Goal: Task Accomplishment & Management: Use online tool/utility

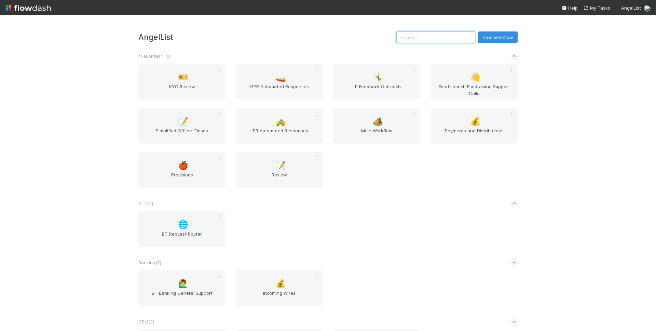
click at [463, 37] on input "text" at bounding box center [435, 37] width 79 height 12
click at [484, 79] on div "👋 Fund Launch Fundraising Support Calls" at bounding box center [473, 82] width 87 height 36
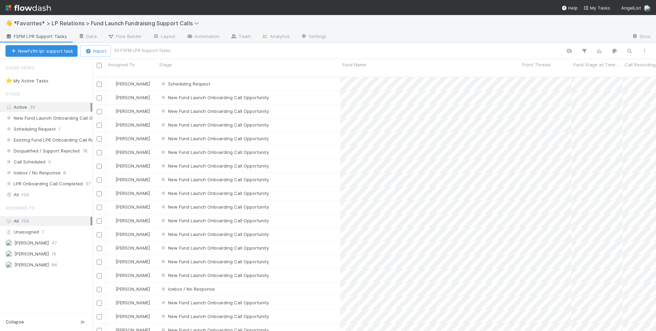
scroll to position [254, 558]
drag, startPoint x: 44, startPoint y: 243, endPoint x: 47, endPoint y: 239, distance: 5.1
click at [44, 243] on span "[PERSON_NAME]" at bounding box center [31, 242] width 34 height 5
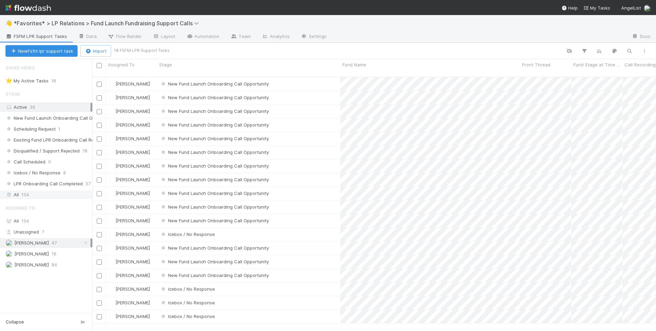
scroll to position [254, 558]
drag, startPoint x: 18, startPoint y: 194, endPoint x: 23, endPoint y: 194, distance: 4.8
click at [18, 194] on div "All 154" at bounding box center [47, 194] width 85 height 9
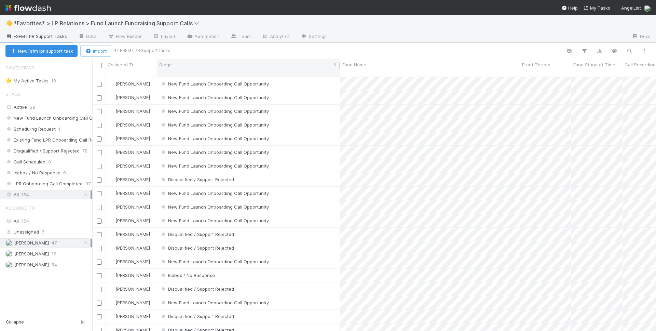
click at [258, 68] on div "Stage" at bounding box center [248, 64] width 179 height 7
click at [44, 120] on div "Sort First → Last Sort Last → First Hide" at bounding box center [328, 165] width 656 height 331
click at [56, 117] on span "New Fund Launch Onboarding Call Opportunity" at bounding box center [59, 118] width 109 height 9
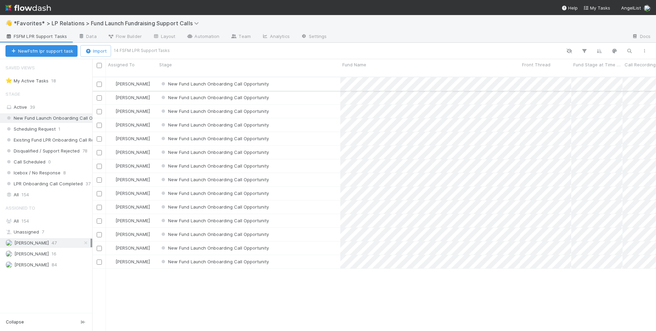
click at [317, 77] on div "New Fund Launch Onboarding Call Opportunity" at bounding box center [248, 83] width 183 height 13
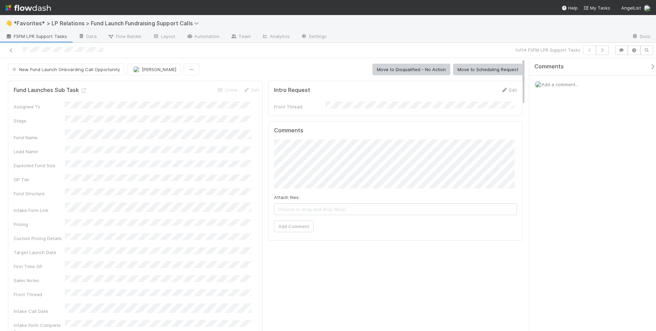
click at [236, 54] on div at bounding box center [156, 50] width 306 height 10
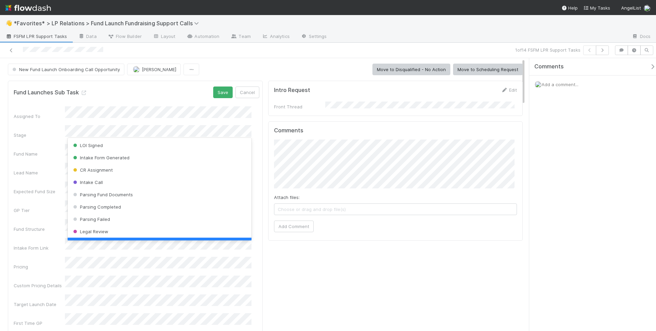
scroll to position [14, 0]
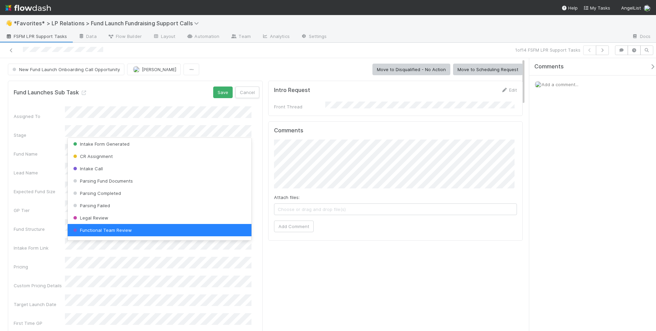
click at [239, 94] on button "Cancel" at bounding box center [247, 92] width 24 height 12
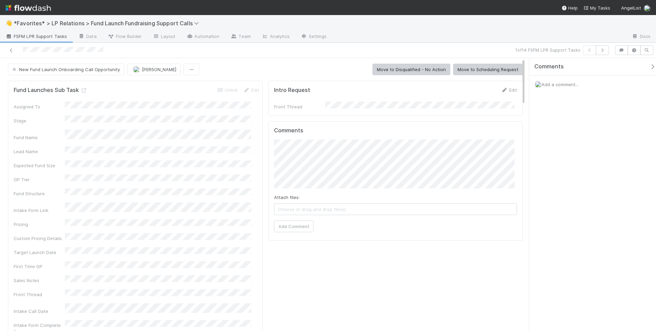
click at [64, 133] on div "Fund Name" at bounding box center [137, 134] width 246 height 11
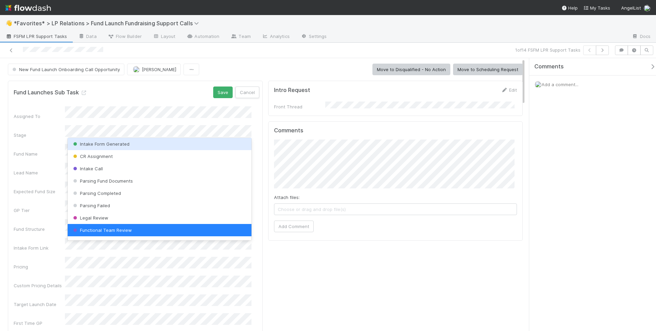
drag, startPoint x: 245, startPoint y: 89, endPoint x: 223, endPoint y: 100, distance: 24.6
click at [245, 89] on button "Cancel" at bounding box center [247, 92] width 24 height 12
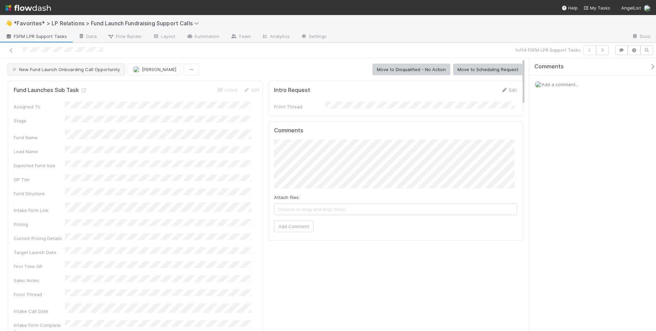
click at [62, 72] on button "New Fund Launch Onboarding Call Opportunity" at bounding box center [66, 70] width 116 height 12
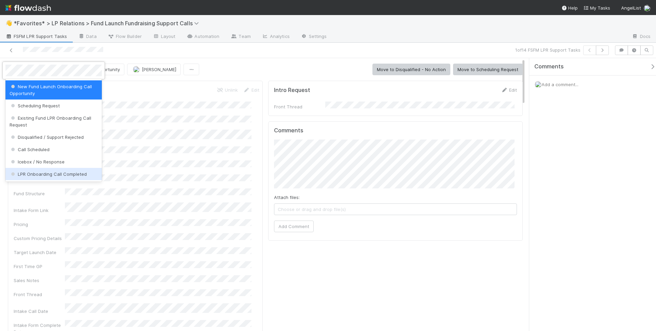
click at [71, 173] on span "LPR Onboarding Call Completed" at bounding box center [48, 173] width 77 height 5
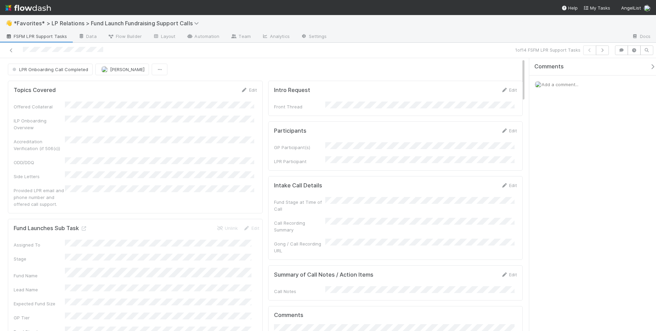
click at [305, 64] on div "LPR Onboarding Call Completed Maxim Kalinkin" at bounding box center [265, 70] width 515 height 12
click at [565, 86] on span "Add a comment..." at bounding box center [559, 84] width 37 height 5
click at [568, 190] on button "Add Comment" at bounding box center [560, 190] width 40 height 12
click at [377, 23] on div "👋 *Favorites* > LP Relations > Fund Launch Fundraising Support Calls" at bounding box center [328, 23] width 656 height 16
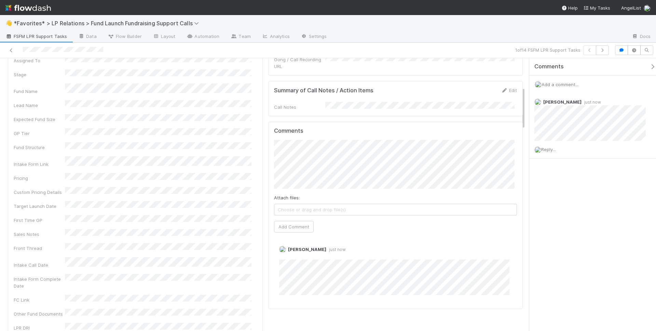
scroll to position [0, 0]
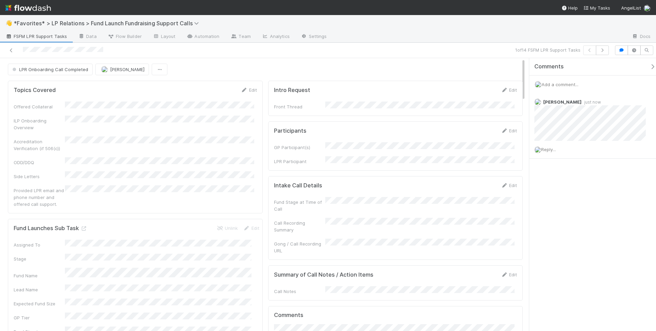
drag, startPoint x: 306, startPoint y: 45, endPoint x: 292, endPoint y: 47, distance: 13.8
click at [306, 45] on div "1 of 14 FSFM LPR Support Tasks" at bounding box center [328, 50] width 656 height 15
click at [605, 49] on icon "button" at bounding box center [602, 50] width 7 height 4
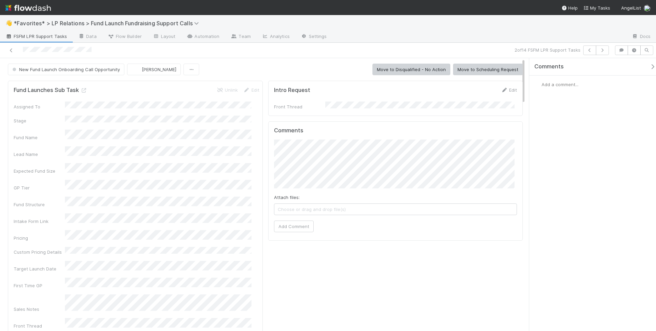
click at [562, 80] on div "Add a comment..." at bounding box center [595, 84] width 132 height 18
click at [562, 83] on span "Add a comment..." at bounding box center [559, 84] width 37 height 5
click at [571, 190] on button "Add Comment" at bounding box center [560, 190] width 40 height 12
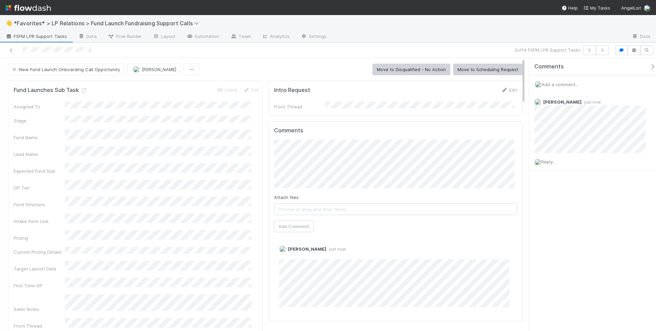
click at [533, 28] on div "👋 *Favorites* > LP Relations > Fund Launch Fundraising Support Calls" at bounding box center [328, 23] width 656 height 16
click at [308, 28] on div "👋 *Favorites* > LP Relations > Fund Launch Fundraising Support Calls" at bounding box center [328, 23] width 656 height 16
click at [602, 48] on icon "button" at bounding box center [602, 50] width 7 height 4
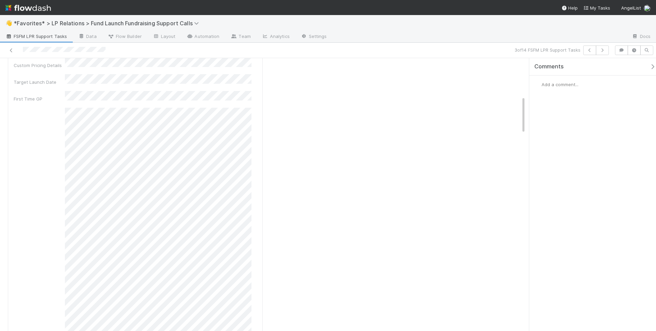
scroll to position [381, 0]
click at [557, 88] on div "Add a comment..." at bounding box center [595, 84] width 132 height 18
click at [559, 87] on div "Add a comment..." at bounding box center [595, 84] width 132 height 18
click at [562, 84] on span "Add a comment..." at bounding box center [559, 84] width 37 height 5
click at [559, 182] on div "Attach files: Choose or drag and drop file(s) Add Comment" at bounding box center [595, 144] width 110 height 102
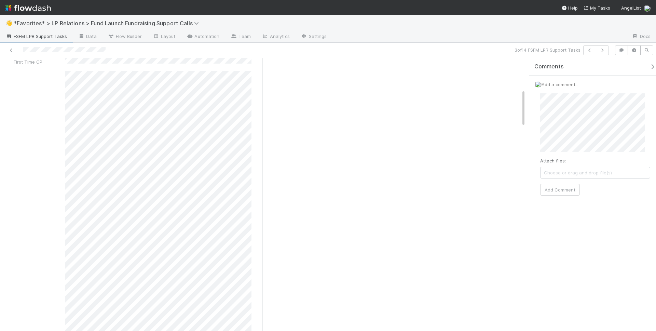
scroll to position [0, 0]
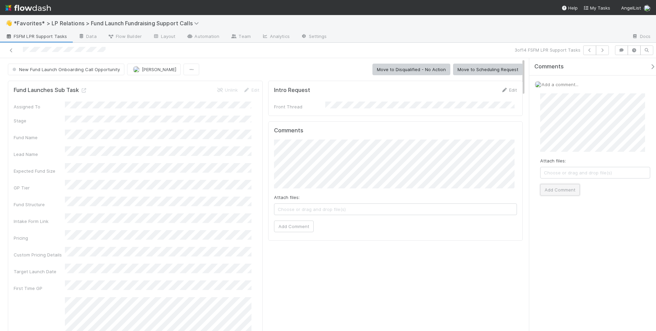
click at [562, 194] on button "Add Comment" at bounding box center [560, 190] width 40 height 12
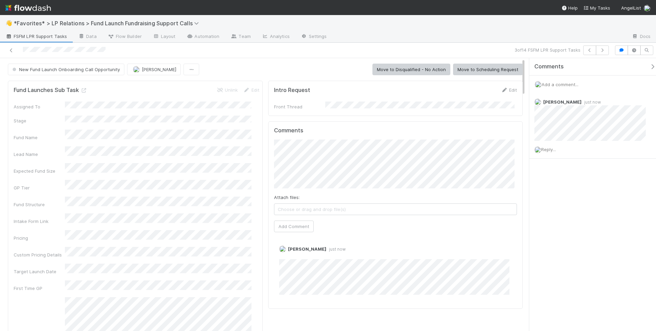
drag, startPoint x: 471, startPoint y: 17, endPoint x: 479, endPoint y: 19, distance: 7.7
click at [471, 17] on div "👋 *Favorites* > LP Relations > Fund Launch Fundraising Support Calls" at bounding box center [328, 23] width 656 height 16
click at [604, 52] on icon "button" at bounding box center [602, 50] width 7 height 4
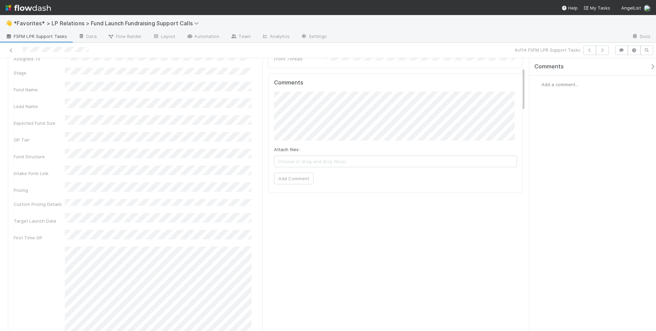
scroll to position [79, 0]
click at [594, 84] on div "Add a comment..." at bounding box center [595, 84] width 132 height 18
click at [575, 84] on span "Add a comment..." at bounding box center [559, 84] width 37 height 5
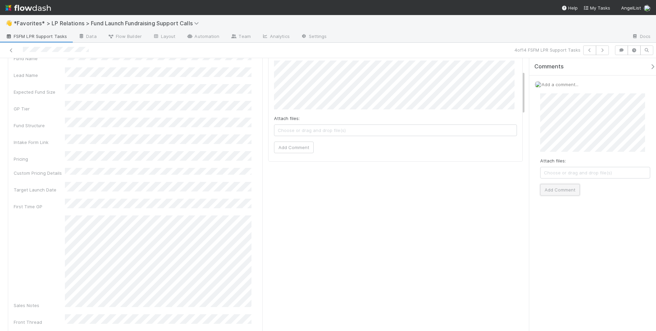
click at [567, 194] on button "Add Comment" at bounding box center [560, 190] width 40 height 12
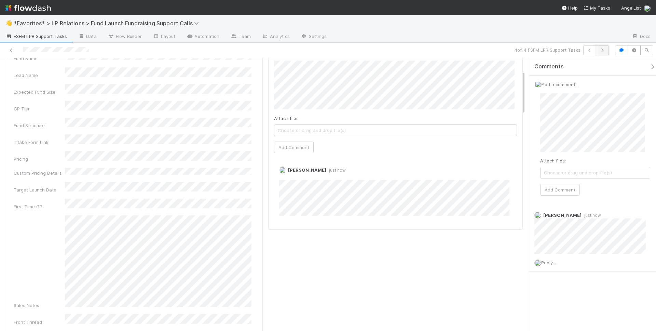
click at [608, 52] on button "button" at bounding box center [602, 50] width 13 height 10
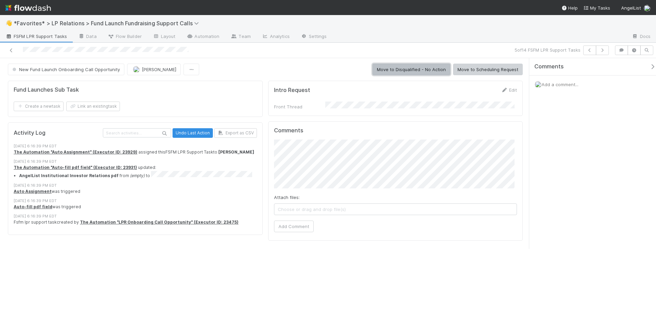
click at [398, 70] on button "Move to Disqualified - No Action" at bounding box center [411, 70] width 78 height 12
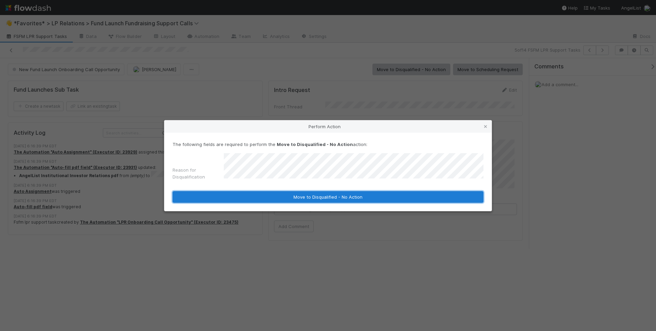
click at [349, 199] on button "Move to Disqualified - No Action" at bounding box center [327, 197] width 311 height 12
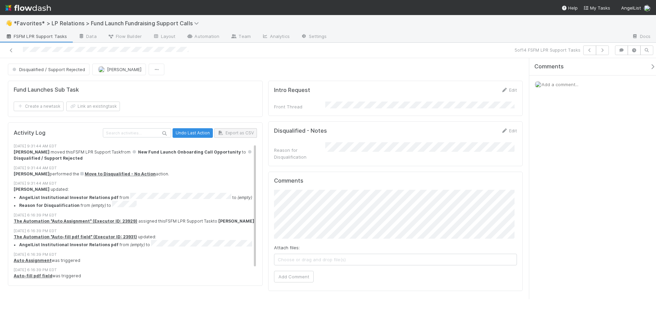
scroll to position [13, 0]
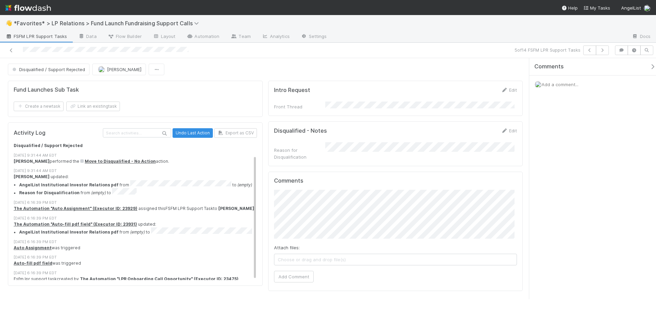
click at [186, 47] on div at bounding box center [106, 50] width 166 height 7
click at [103, 51] on div at bounding box center [156, 50] width 306 height 10
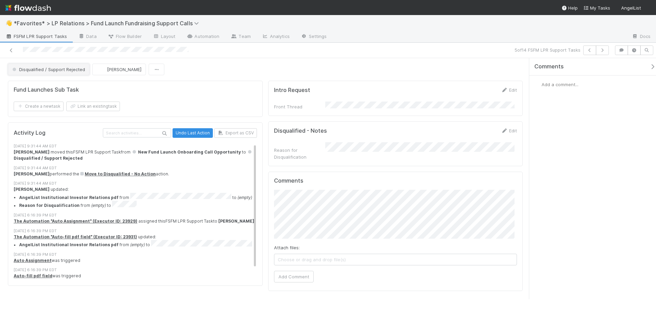
click at [70, 72] on button "Disqualified / Support Rejected" at bounding box center [49, 70] width 82 height 12
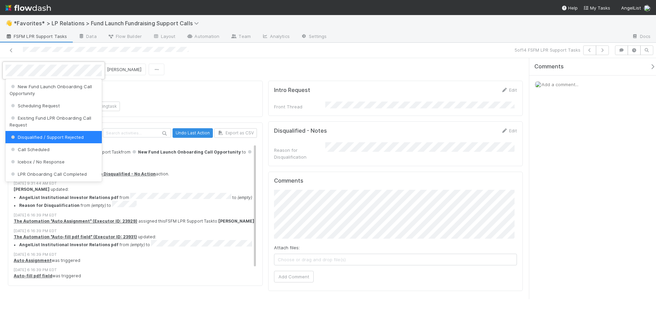
click at [79, 132] on div "Disqualified / Support Rejected" at bounding box center [53, 137] width 96 height 12
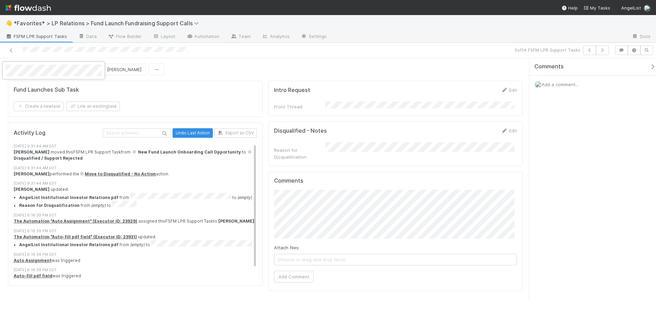
click at [432, 49] on div at bounding box center [328, 165] width 656 height 331
drag, startPoint x: 495, startPoint y: 52, endPoint x: 425, endPoint y: 65, distance: 71.5
click at [495, 52] on div "5 of 14 FSFM LPR Support Tasks" at bounding box center [459, 50] width 303 height 10
click at [281, 62] on div "Disqualified / Support Rejected [PERSON_NAME] Fund Launches Sub Task Create a n…" at bounding box center [265, 178] width 530 height 241
click at [601, 49] on icon "button" at bounding box center [602, 50] width 7 height 4
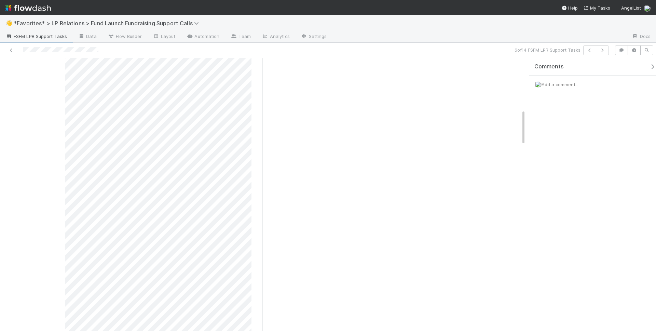
scroll to position [458, 0]
click at [62, 227] on div "Sales Notes" at bounding box center [137, 72] width 246 height 455
click at [62, 226] on div "Sales Notes" at bounding box center [137, 72] width 246 height 455
click at [561, 84] on span "Add a comment..." at bounding box center [559, 84] width 37 height 5
click at [553, 196] on div "Attach files: Choose or drag and drop file(s) Add Comment" at bounding box center [595, 144] width 121 height 113
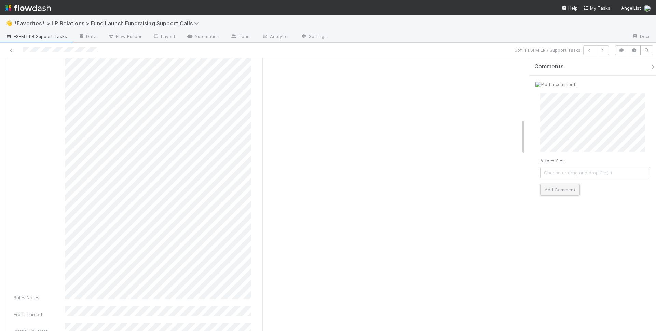
click at [551, 184] on button "Add Comment" at bounding box center [560, 190] width 40 height 12
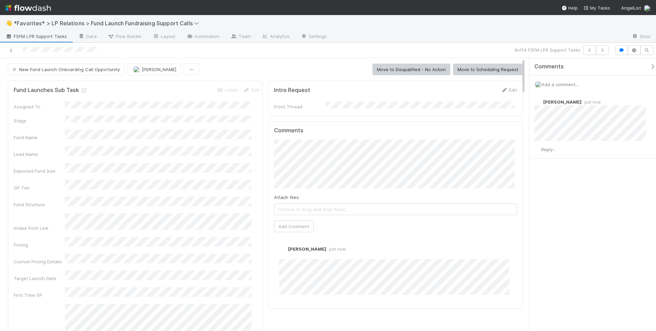
click at [600, 50] on icon "button" at bounding box center [602, 50] width 7 height 4
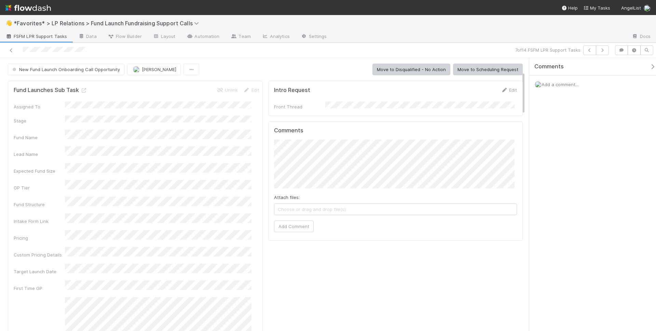
scroll to position [119, 0]
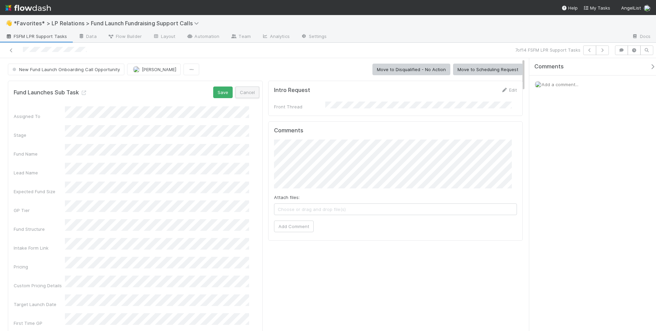
click at [243, 97] on button "Cancel" at bounding box center [247, 92] width 24 height 12
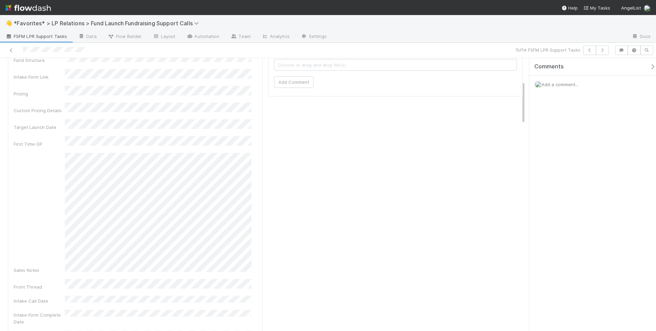
click at [51, 184] on div "Sales Notes" at bounding box center [137, 213] width 246 height 121
drag, startPoint x: 251, startPoint y: 218, endPoint x: 56, endPoint y: 210, distance: 195.5
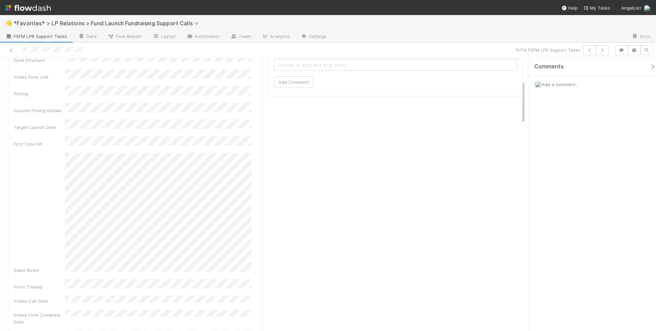
click at [57, 210] on div "Sales Notes" at bounding box center [137, 213] width 246 height 121
drag, startPoint x: 62, startPoint y: 213, endPoint x: 176, endPoint y: 253, distance: 120.7
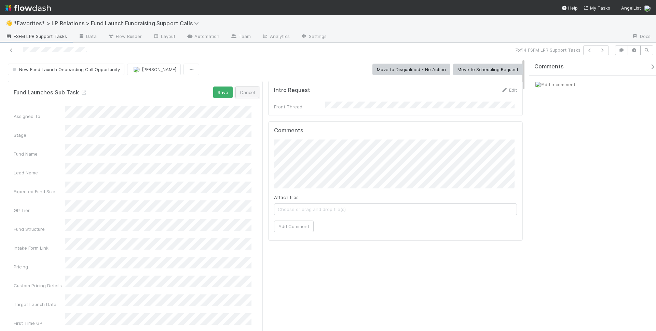
click at [244, 94] on button "Cancel" at bounding box center [247, 92] width 24 height 12
click at [568, 83] on span "Add a comment..." at bounding box center [559, 84] width 37 height 5
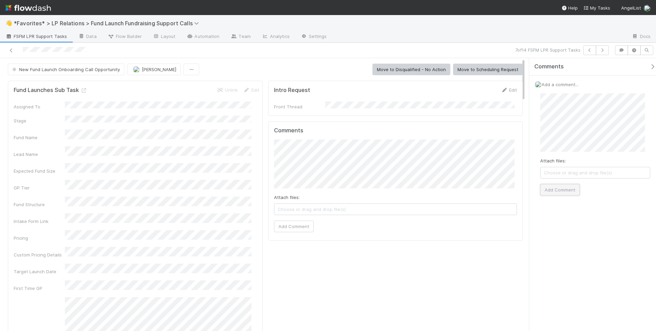
click at [571, 188] on button "Add Comment" at bounding box center [560, 190] width 40 height 12
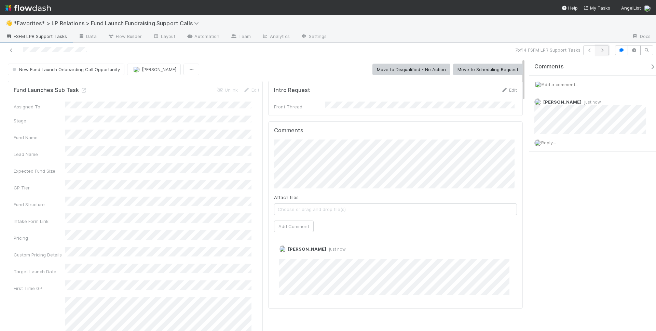
click at [606, 50] on button "button" at bounding box center [602, 50] width 13 height 10
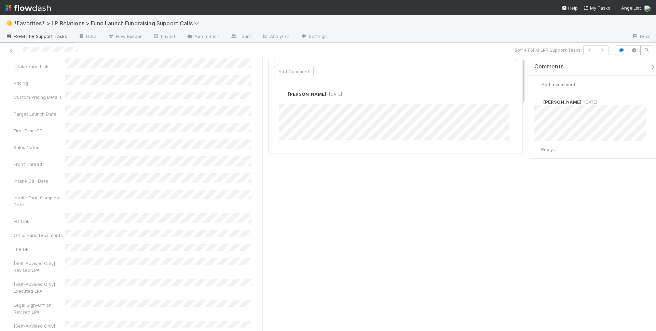
scroll to position [1, 0]
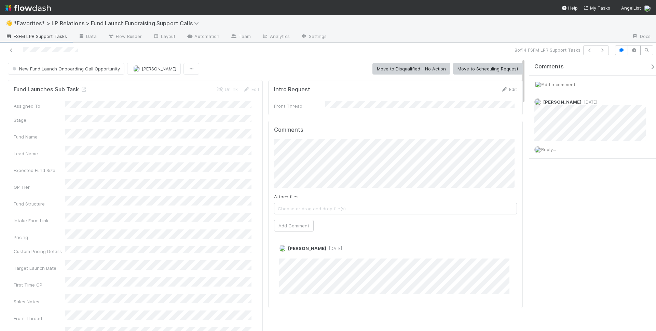
click at [17, 248] on div "Custom Pricing Details" at bounding box center [39, 251] width 51 height 7
click at [237, 94] on button "Cancel" at bounding box center [247, 92] width 24 height 12
click at [12, 50] on icon at bounding box center [11, 50] width 7 height 4
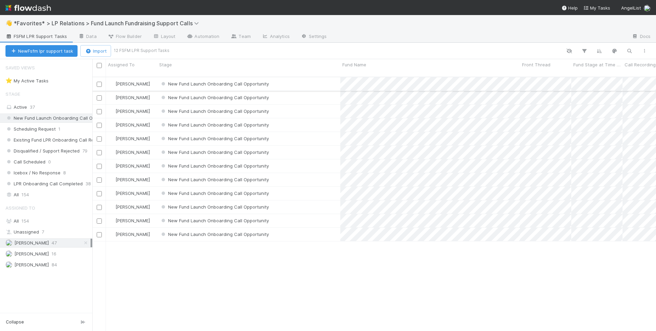
scroll to position [254, 558]
click at [295, 79] on div "New Fund Launch Onboarding Call Opportunity" at bounding box center [248, 83] width 183 height 13
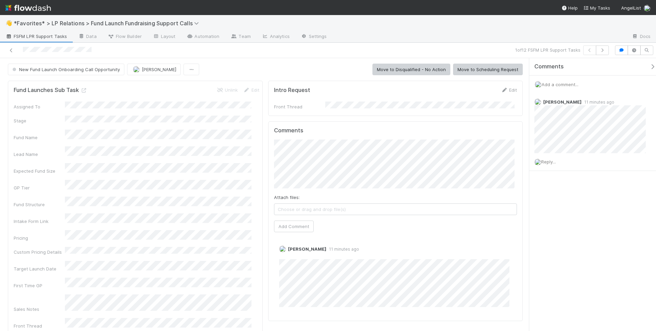
click at [518, 19] on div "👋 *Favorites* > LP Relations > Fund Launch Fundraising Support Calls" at bounding box center [328, 23] width 656 height 16
drag, startPoint x: 475, startPoint y: 68, endPoint x: 466, endPoint y: 72, distance: 10.0
click at [475, 68] on button "Move to Scheduling Request" at bounding box center [488, 70] width 70 height 12
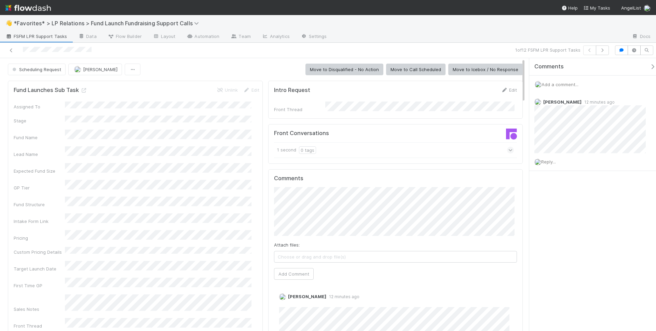
click at [432, 41] on div at bounding box center [479, 36] width 294 height 11
click at [356, 24] on div "👋 *Favorites* > LP Relations > Fund Launch Fundraising Support Calls" at bounding box center [328, 23] width 656 height 16
click at [589, 209] on div "Comments Add a comment... [PERSON_NAME] 12 minutes ago Reply..." at bounding box center [592, 194] width 127 height 273
click at [247, 56] on div "1 of 12 FSFM LPR Support Tasks" at bounding box center [328, 50] width 656 height 15
click at [599, 23] on div "👋 *Favorites* > LP Relations > Fund Launch Fundraising Support Calls" at bounding box center [328, 23] width 656 height 16
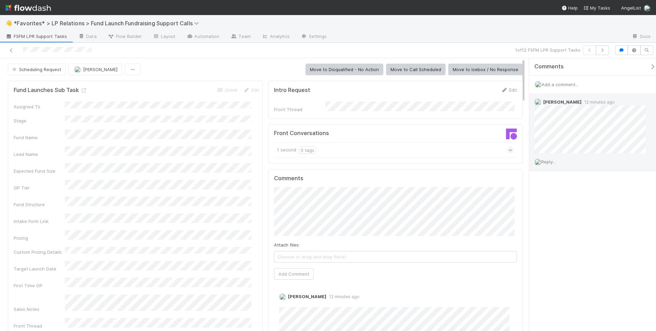
click at [556, 161] on span "Reply..." at bounding box center [548, 161] width 15 height 5
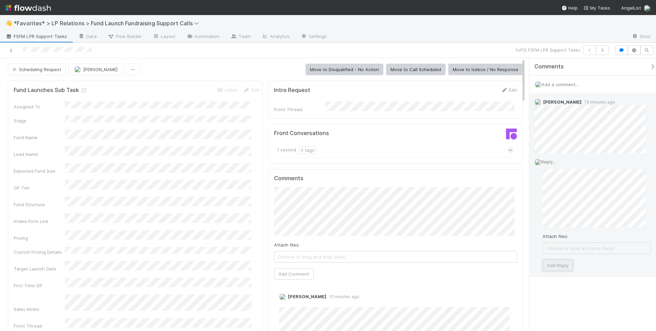
click at [559, 266] on button "Add Reply" at bounding box center [557, 265] width 30 height 12
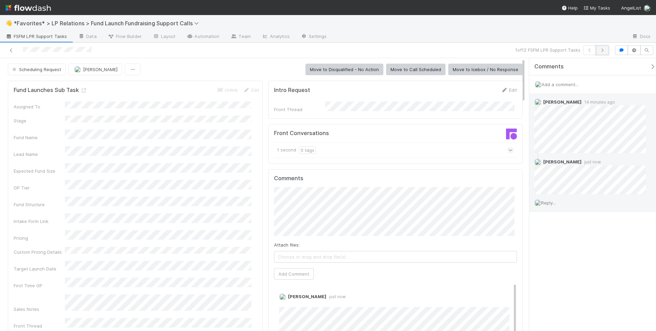
click at [604, 49] on icon "button" at bounding box center [602, 50] width 7 height 4
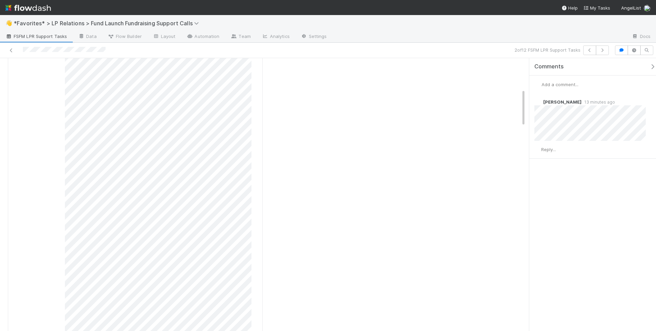
scroll to position [14, 0]
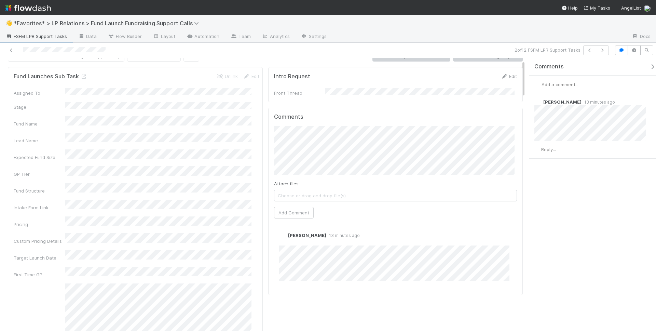
click at [92, 133] on div "Lead Name" at bounding box center [137, 138] width 246 height 11
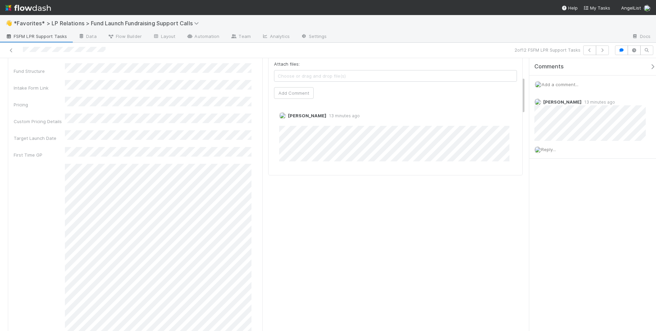
drag, startPoint x: 90, startPoint y: 142, endPoint x: 64, endPoint y: 148, distance: 27.2
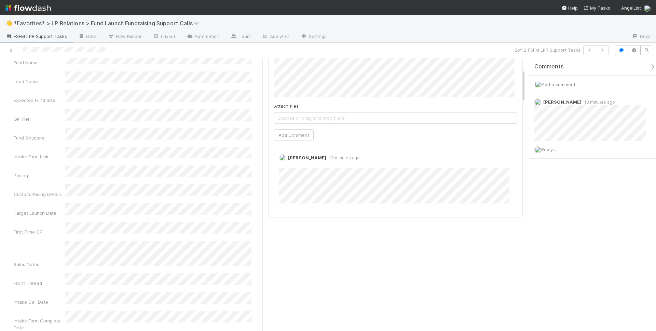
scroll to position [0, 0]
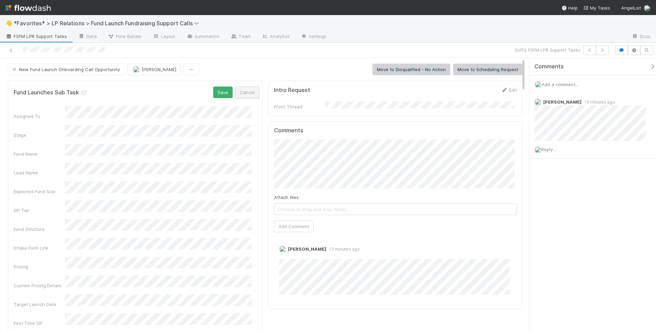
click at [242, 92] on button "Cancel" at bounding box center [247, 92] width 24 height 12
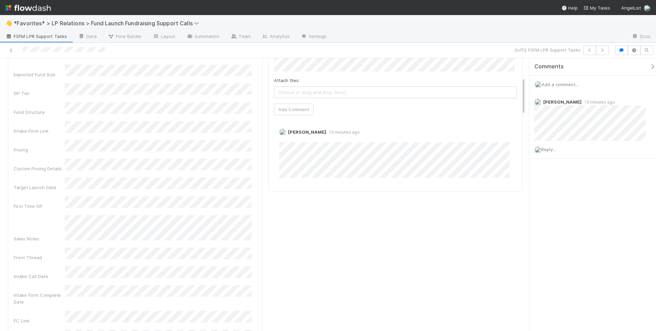
scroll to position [139, 0]
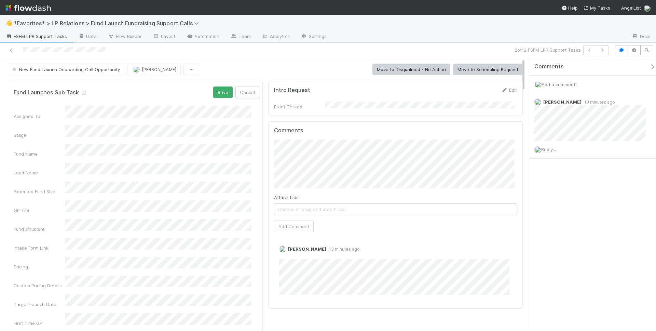
click at [250, 97] on button "Cancel" at bounding box center [247, 92] width 24 height 12
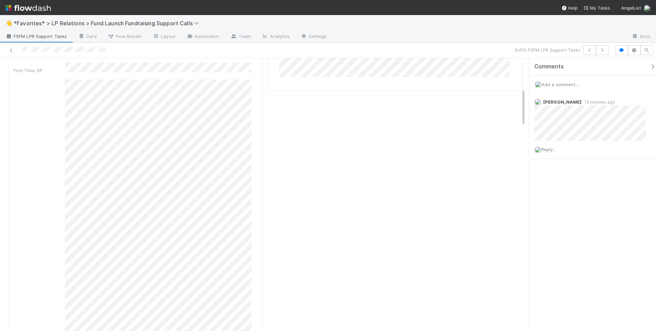
scroll to position [360, 0]
click at [602, 51] on icon "button" at bounding box center [602, 50] width 7 height 4
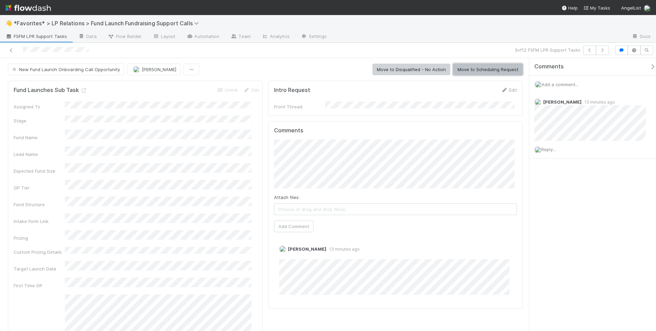
click at [482, 67] on button "Move to Scheduling Request" at bounding box center [488, 70] width 70 height 12
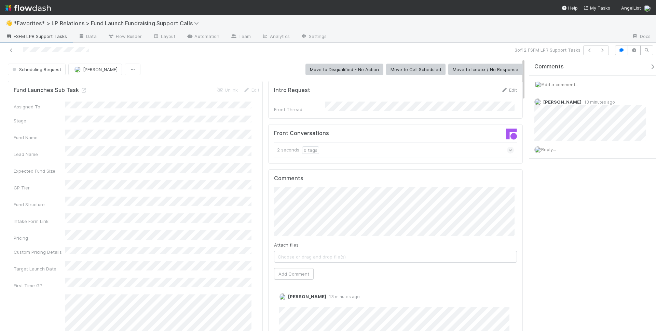
click at [368, 36] on div at bounding box center [479, 36] width 294 height 11
click at [410, 25] on div "👋 *Favorites* > LP Relations > Fund Launch Fundraising Support Calls" at bounding box center [328, 23] width 656 height 16
click at [414, 50] on div "3 of 12 FSFM LPR Support Tasks" at bounding box center [459, 50] width 303 height 10
click at [602, 47] on button "button" at bounding box center [602, 50] width 13 height 10
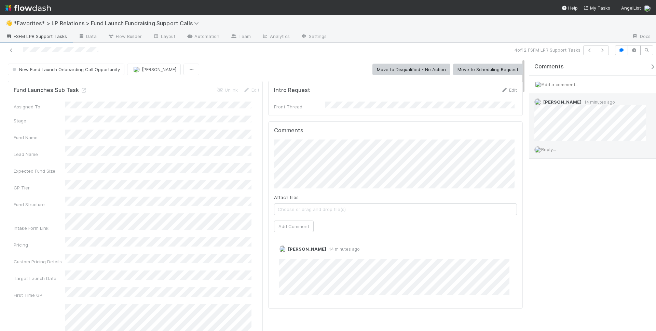
click at [552, 149] on span "Reply..." at bounding box center [548, 149] width 15 height 5
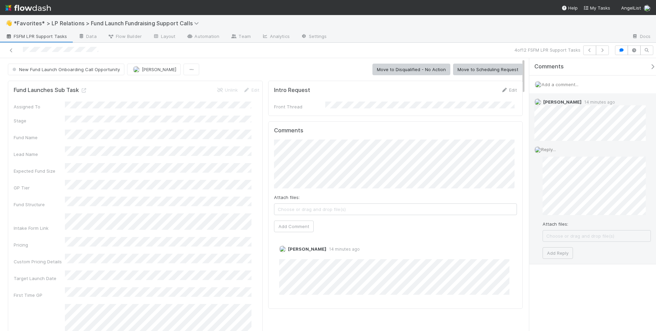
click at [556, 242] on div "Attach files: Choose or drag and drop file(s) Add Reply" at bounding box center [596, 207] width 108 height 102
click at [561, 247] on button "Add Reply" at bounding box center [557, 253] width 30 height 12
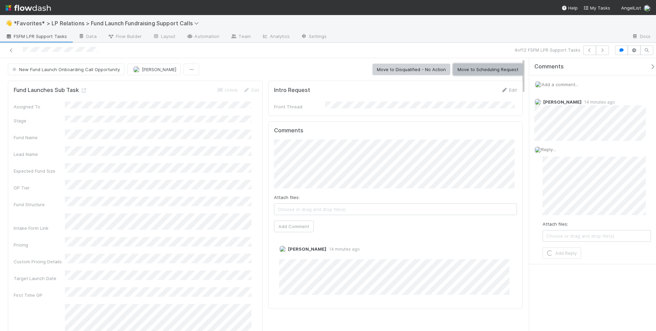
click at [483, 65] on button "Move to Scheduling Request" at bounding box center [488, 70] width 70 height 12
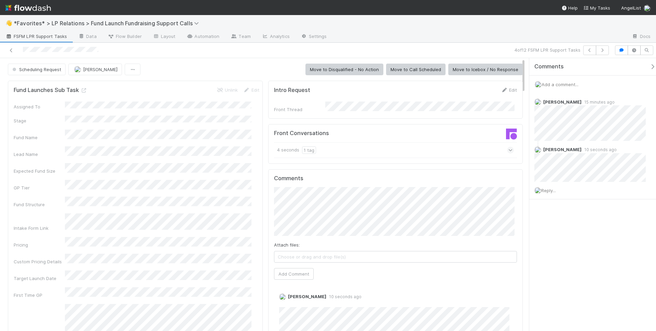
click at [240, 49] on div at bounding box center [156, 50] width 306 height 10
click at [602, 48] on icon "button" at bounding box center [602, 50] width 7 height 4
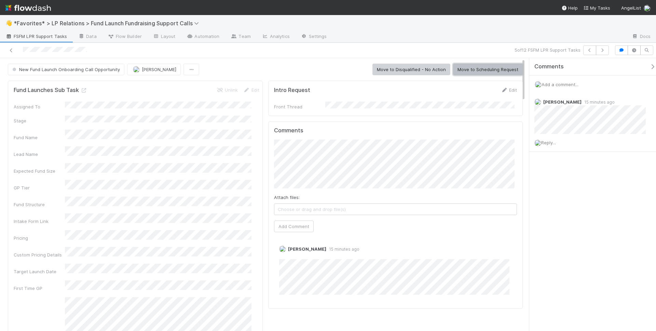
click at [468, 72] on button "Move to Scheduling Request" at bounding box center [488, 70] width 70 height 12
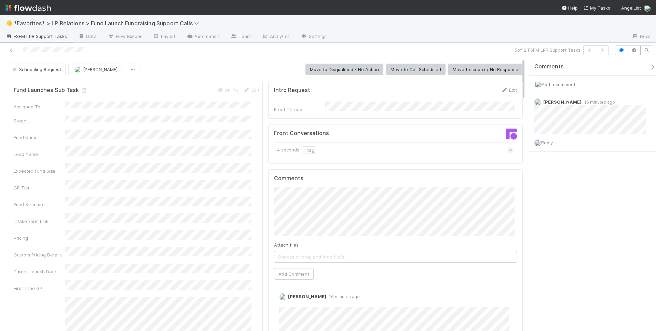
click at [571, 26] on div "👋 *Favorites* > LP Relations > Fund Launch Fundraising Support Calls" at bounding box center [328, 23] width 656 height 16
click at [602, 49] on icon "button" at bounding box center [602, 50] width 7 height 4
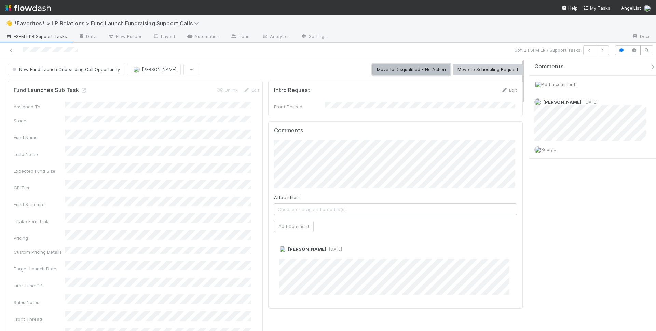
click at [426, 69] on button "Move to Disqualified - No Action" at bounding box center [411, 70] width 78 height 12
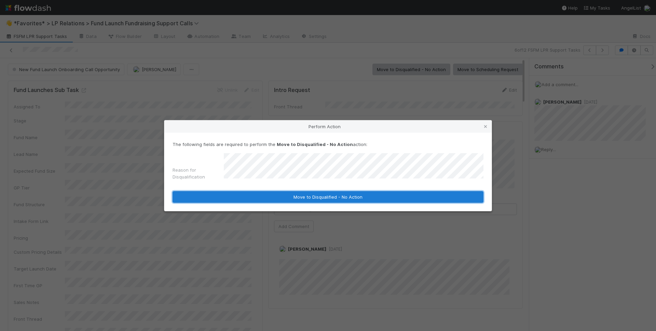
click at [350, 200] on button "Move to Disqualified - No Action" at bounding box center [327, 197] width 311 height 12
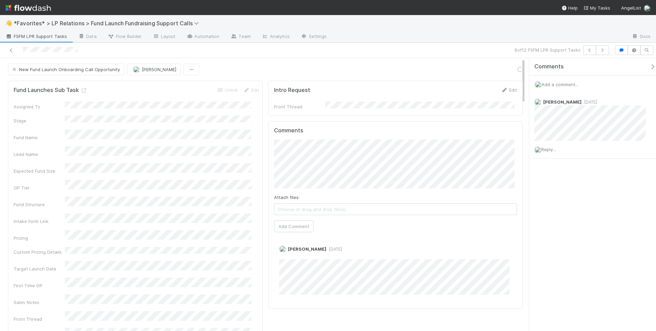
click at [458, 43] on div "6 of 12 FSFM LPR Support Tasks" at bounding box center [328, 50] width 656 height 15
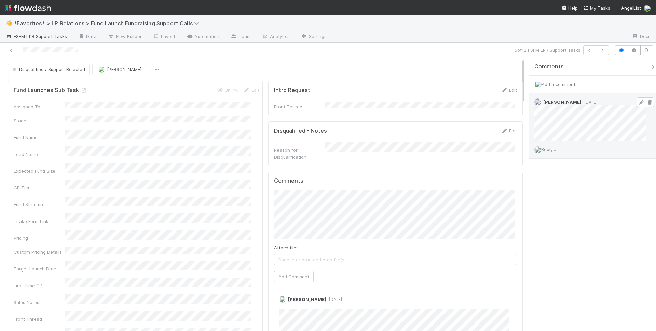
click at [646, 102] on icon at bounding box center [649, 102] width 7 height 4
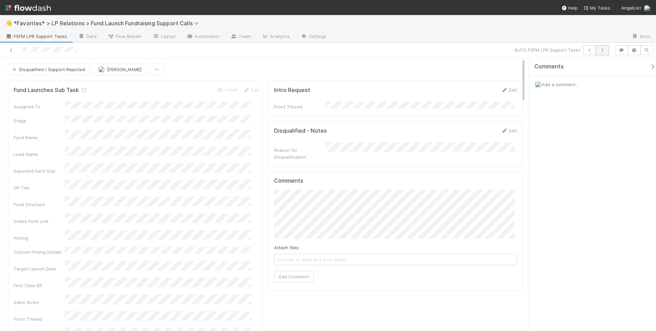
click at [604, 47] on button "button" at bounding box center [602, 50] width 13 height 10
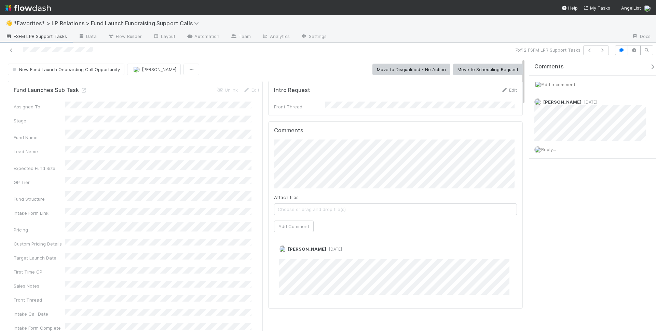
drag, startPoint x: 362, startPoint y: 54, endPoint x: 370, endPoint y: 55, distance: 7.5
click at [363, 54] on div "7 of 12 FSFM LPR Support Tasks" at bounding box center [459, 50] width 303 height 10
click at [491, 71] on button "Move to Scheduling Request" at bounding box center [488, 70] width 70 height 12
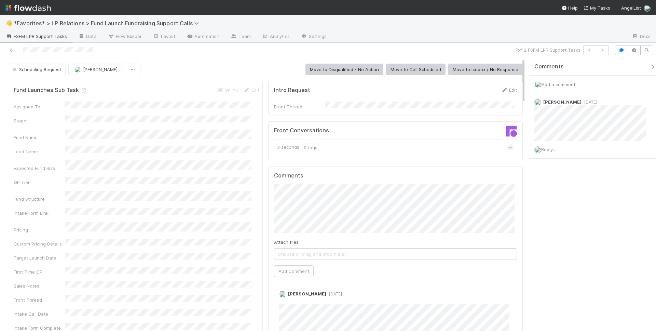
drag, startPoint x: 204, startPoint y: 69, endPoint x: 219, endPoint y: 69, distance: 15.4
click at [204, 69] on div "Scheduling Request [PERSON_NAME] Move to Disqualified - No Action Move to Call …" at bounding box center [265, 70] width 515 height 12
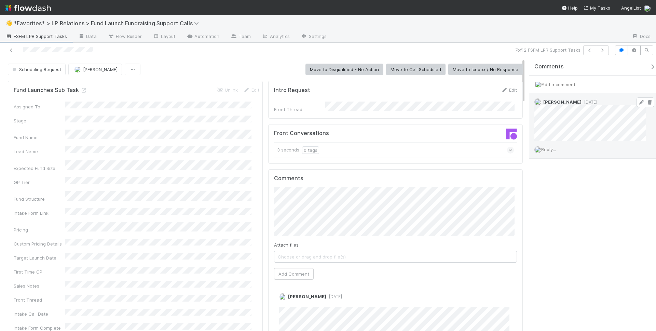
click at [646, 103] on icon at bounding box center [649, 102] width 7 height 4
click at [373, 35] on div at bounding box center [479, 36] width 294 height 11
drag, startPoint x: 481, startPoint y: 23, endPoint x: 506, endPoint y: 39, distance: 29.9
click at [481, 23] on div "👋 *Favorites* > LP Relations > Fund Launch Fundraising Support Calls" at bounding box center [328, 23] width 656 height 16
click at [606, 50] on button "button" at bounding box center [602, 50] width 13 height 10
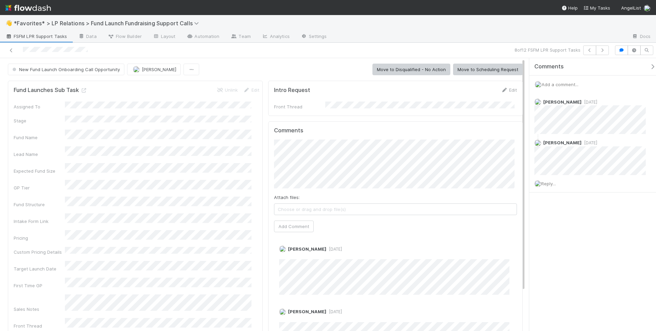
click at [468, 71] on button "Move to Scheduling Request" at bounding box center [488, 70] width 70 height 12
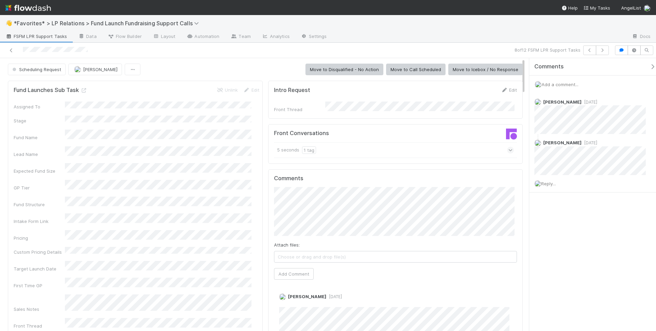
click at [412, 44] on div "8 of 12 FSFM LPR Support Tasks" at bounding box center [328, 50] width 656 height 15
click at [605, 50] on icon "button" at bounding box center [602, 50] width 7 height 4
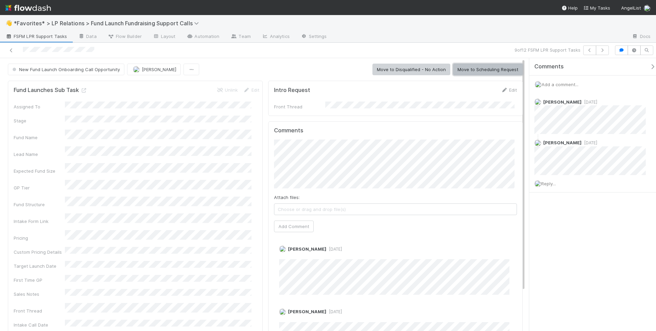
click at [484, 66] on button "Move to Scheduling Request" at bounding box center [488, 70] width 70 height 12
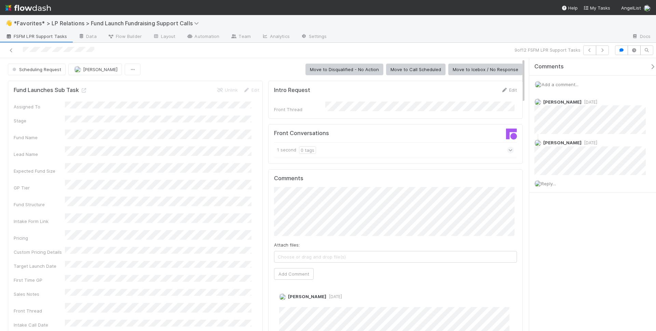
click at [359, 111] on div "Intro Request Edit Front Thread" at bounding box center [395, 100] width 255 height 38
click at [605, 48] on icon "button" at bounding box center [602, 50] width 7 height 4
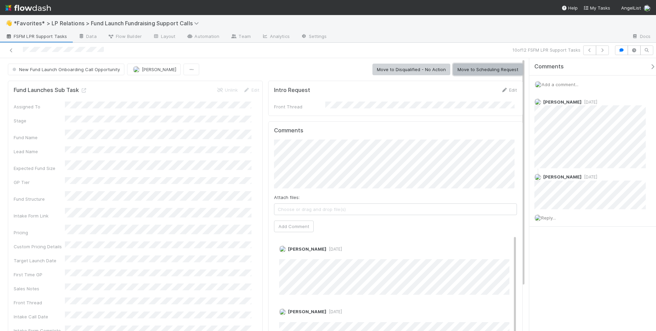
click at [485, 67] on button "Move to Scheduling Request" at bounding box center [488, 70] width 70 height 12
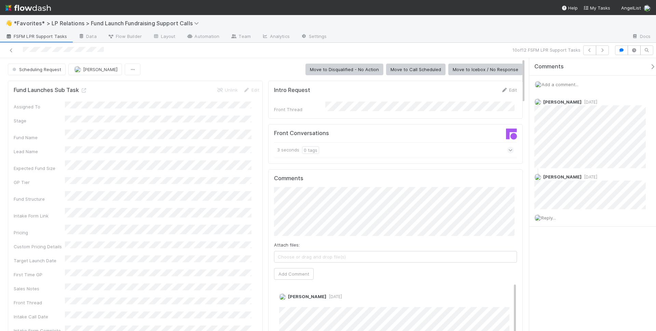
click at [378, 46] on div "10 of 12 FSFM LPR Support Tasks" at bounding box center [459, 50] width 303 height 10
click at [597, 49] on button "button" at bounding box center [602, 50] width 13 height 10
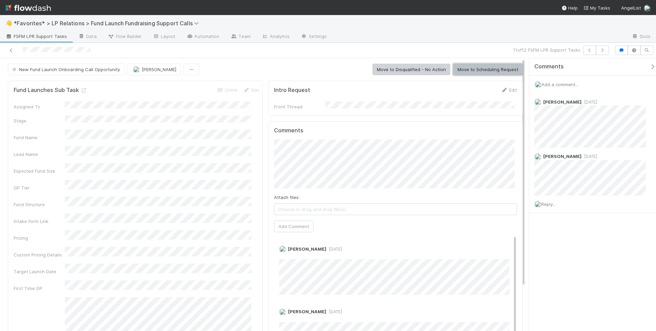
drag, startPoint x: 480, startPoint y: 67, endPoint x: 443, endPoint y: 54, distance: 38.9
click at [480, 67] on button "Move to Scheduling Request" at bounding box center [488, 70] width 70 height 12
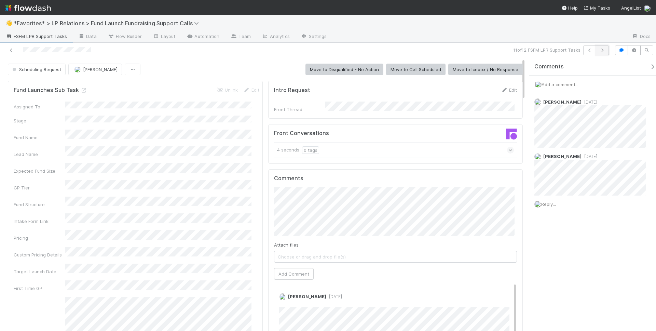
click at [607, 49] on button "button" at bounding box center [602, 50] width 13 height 10
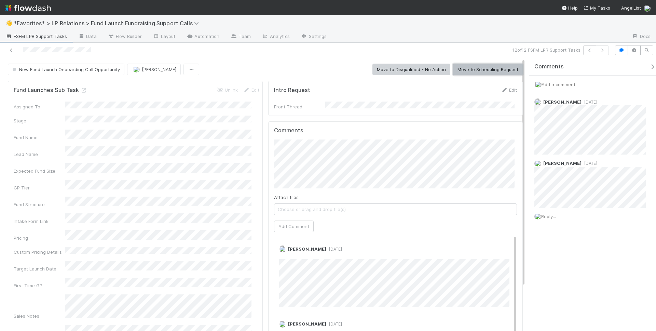
drag, startPoint x: 502, startPoint y: 66, endPoint x: 512, endPoint y: 55, distance: 15.0
click at [502, 66] on button "Move to Scheduling Request" at bounding box center [488, 70] width 70 height 12
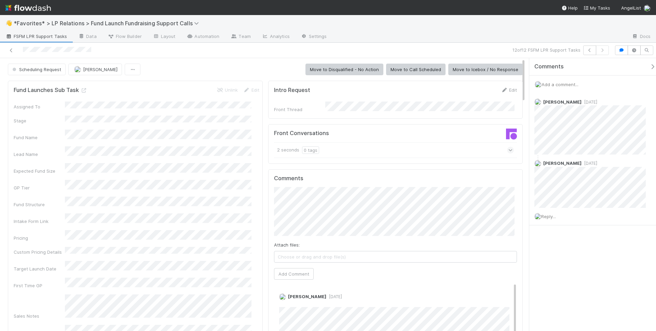
click at [488, 23] on div "👋 *Favorites* > LP Relations > Fund Launch Fundraising Support Calls" at bounding box center [328, 23] width 656 height 16
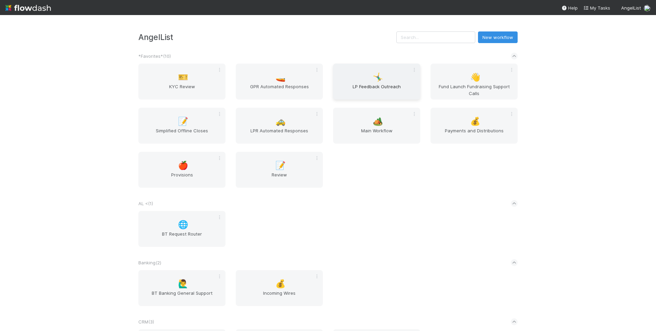
click at [386, 87] on span "LP Feedback Outreach" at bounding box center [377, 90] width 82 height 14
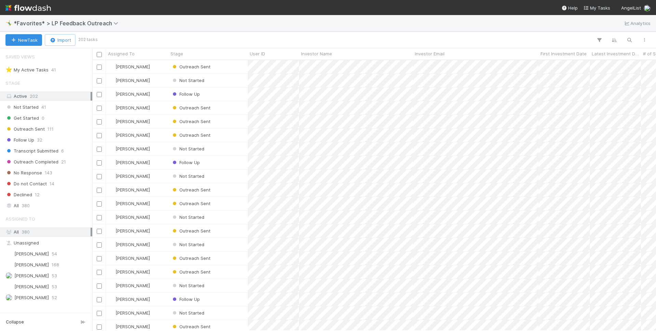
scroll to position [265, 558]
click at [29, 274] on span "[PERSON_NAME]" at bounding box center [31, 275] width 34 height 5
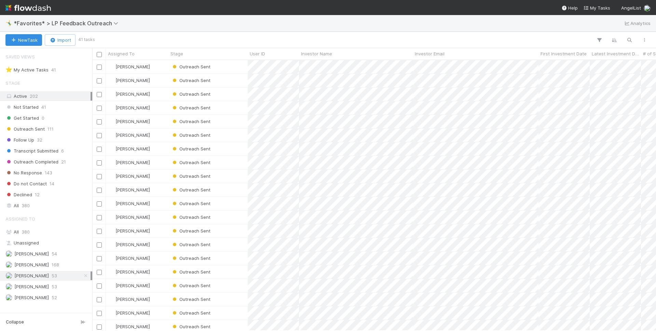
drag, startPoint x: 287, startPoint y: 17, endPoint x: 274, endPoint y: 17, distance: 12.3
click at [287, 17] on div "🤸‍♂️ *Favorites* > LP Feedback Outreach Analytics" at bounding box center [328, 23] width 656 height 16
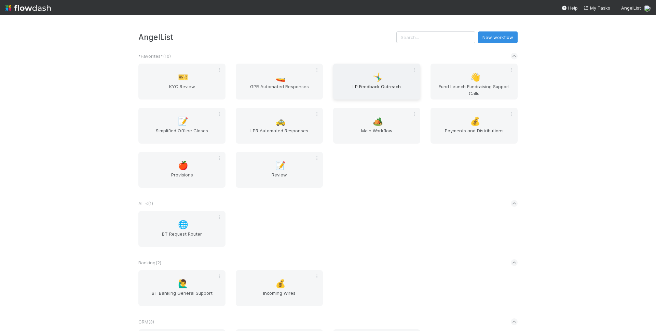
click at [388, 82] on div "🤸‍♂️ LP Feedback Outreach" at bounding box center [376, 82] width 87 height 36
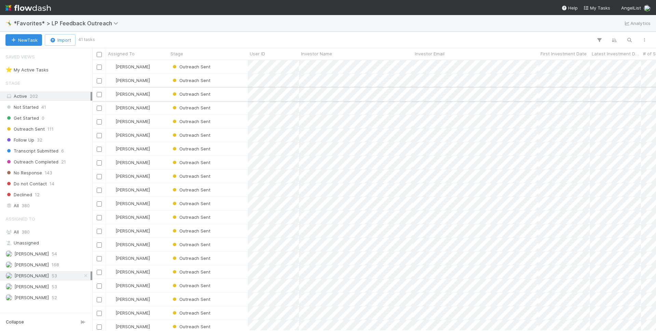
scroll to position [265, 558]
click at [222, 83] on div "Outreach Sent" at bounding box center [207, 80] width 79 height 13
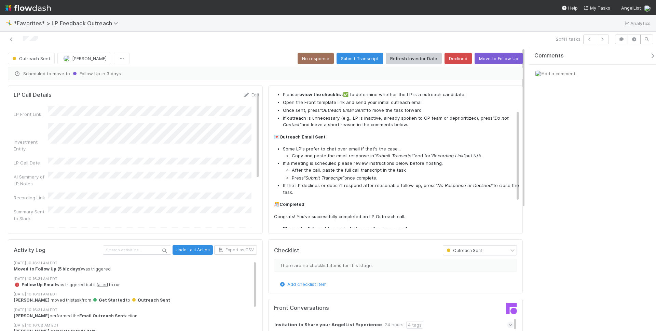
scroll to position [66, 0]
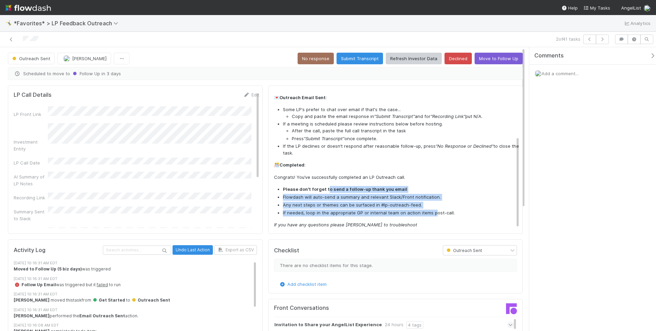
drag, startPoint x: 347, startPoint y: 193, endPoint x: 442, endPoint y: 212, distance: 96.4
click at [431, 210] on ul "Please don't forget to send a follow-up thank you email Flowdash will auto-send…" at bounding box center [397, 201] width 246 height 30
click at [453, 212] on li "If needed, loop in the appropriate GP or internal team on action items post-cal…" at bounding box center [401, 212] width 237 height 7
